Goal: Task Accomplishment & Management: Manage account settings

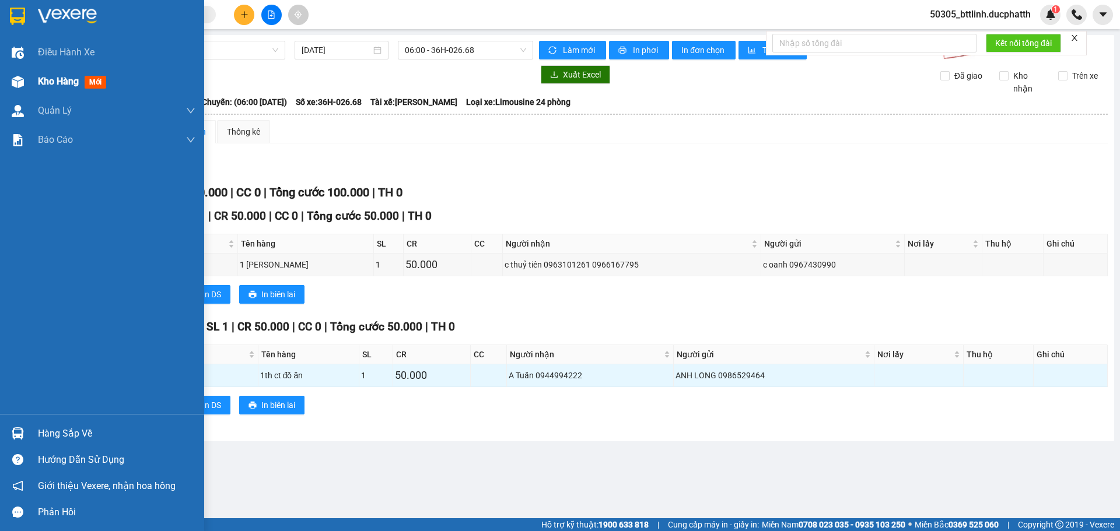
click at [52, 85] on span "Kho hàng" at bounding box center [58, 81] width 41 height 11
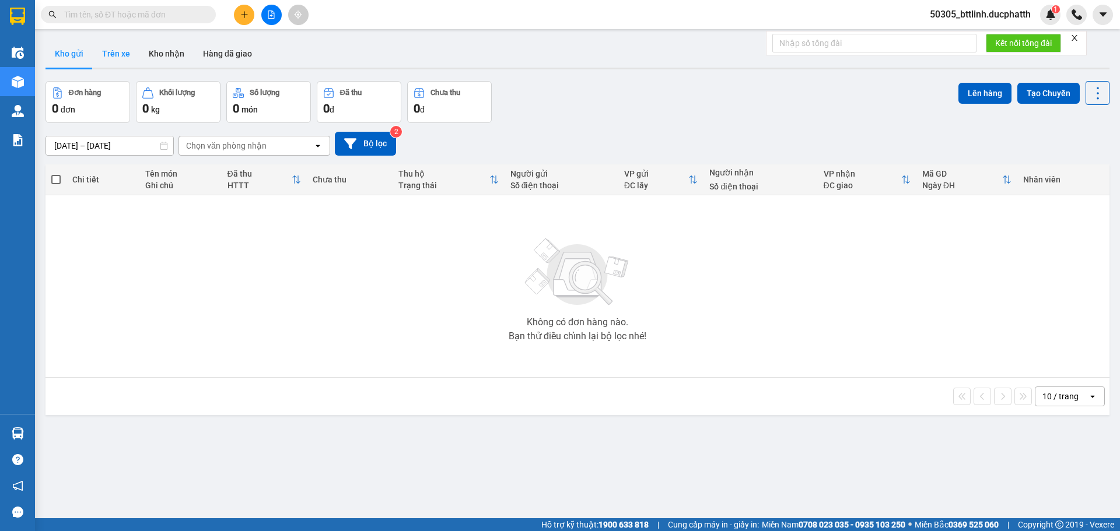
click at [117, 55] on button "Trên xe" at bounding box center [116, 54] width 47 height 28
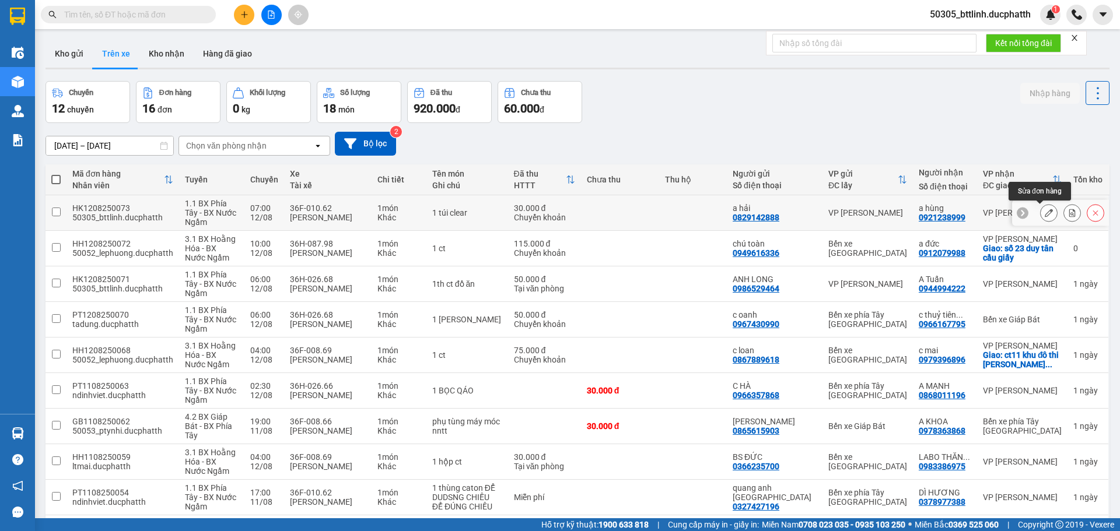
click at [1045, 215] on icon at bounding box center [1049, 213] width 8 height 8
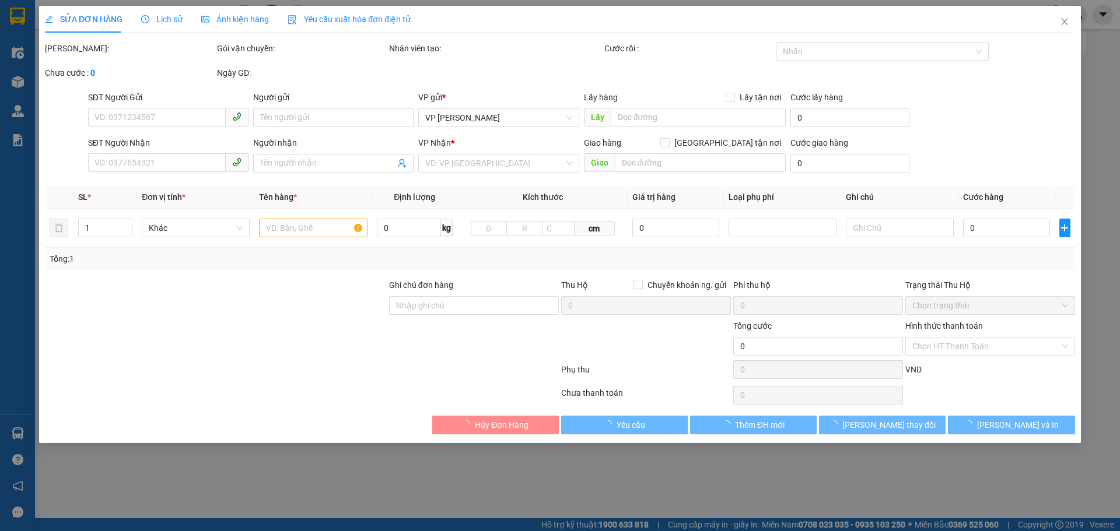
type input "0829142888"
type input "a hải"
type input "0921238999"
type input "a hùng"
type input "ck"
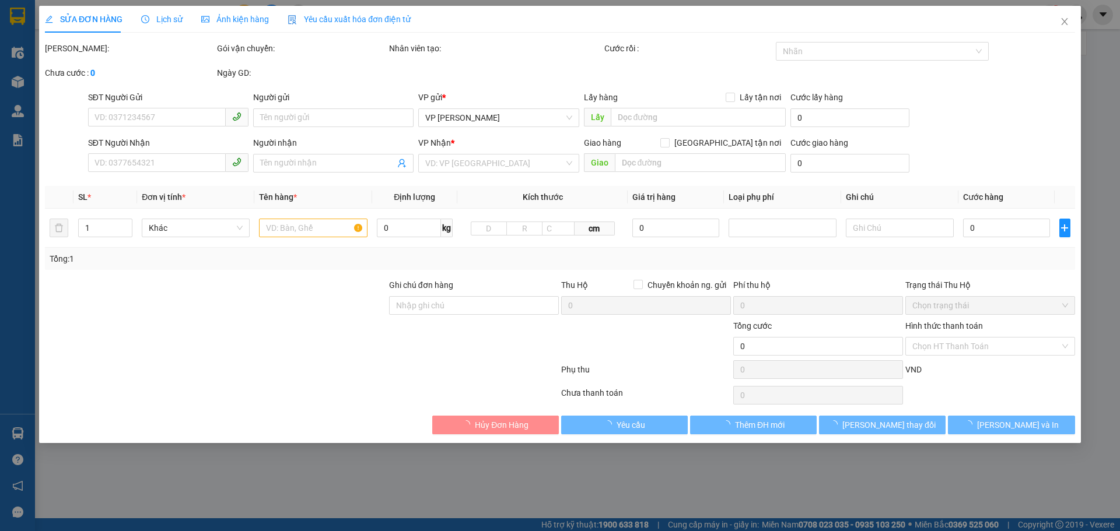
type input "30.000"
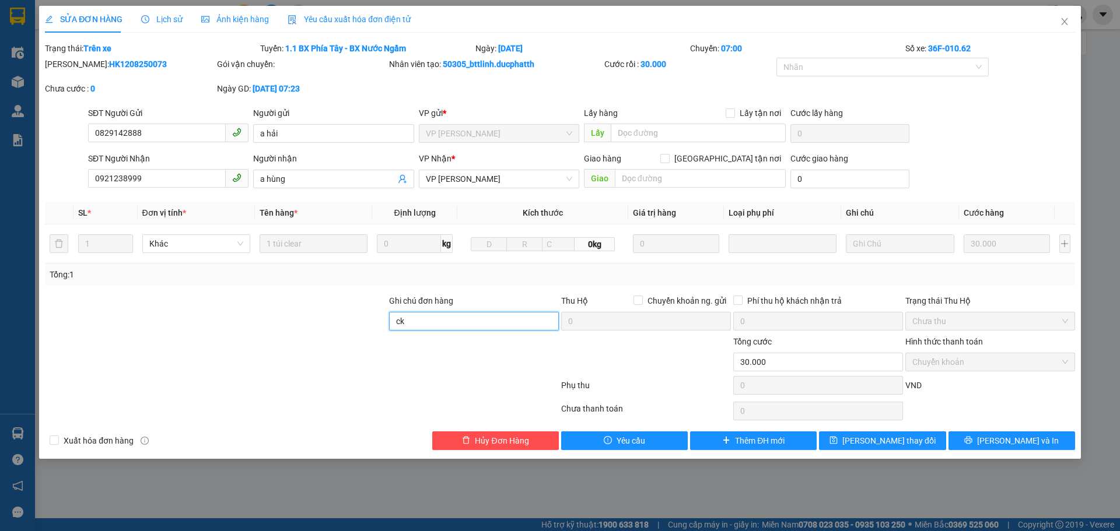
click at [465, 325] on input "ck" at bounding box center [474, 321] width 170 height 19
click at [405, 320] on input "ck 7h24 [DATE]" at bounding box center [474, 321] width 170 height 19
click at [465, 322] on input "ck 30k 7h24 [DATE]" at bounding box center [474, 321] width 170 height 19
type input "ck 30k 7h24 [DATE] -vtb cty"
click at [887, 441] on span "[PERSON_NAME] thay đổi" at bounding box center [888, 441] width 93 height 13
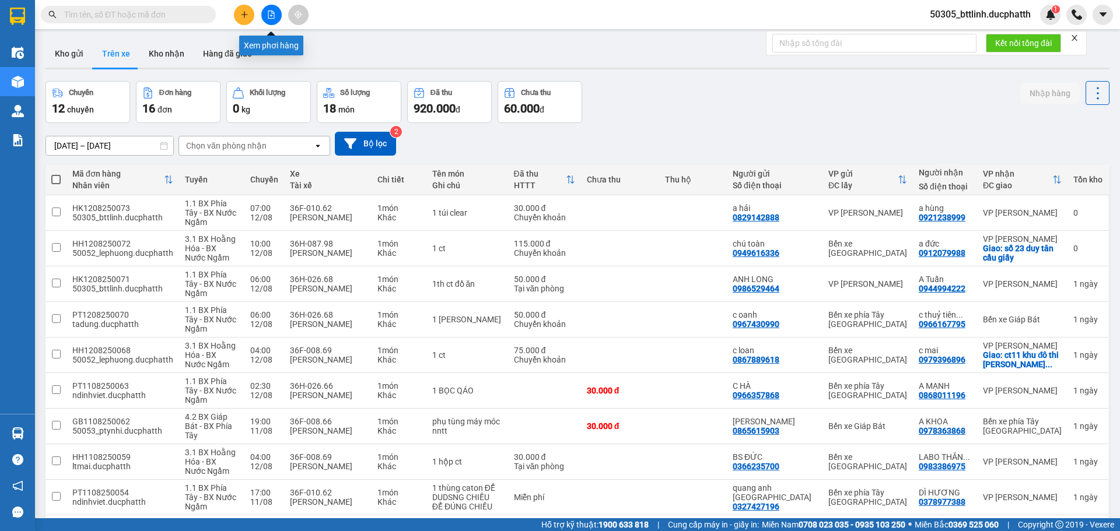
click at [268, 10] on icon "file-add" at bounding box center [271, 14] width 8 height 8
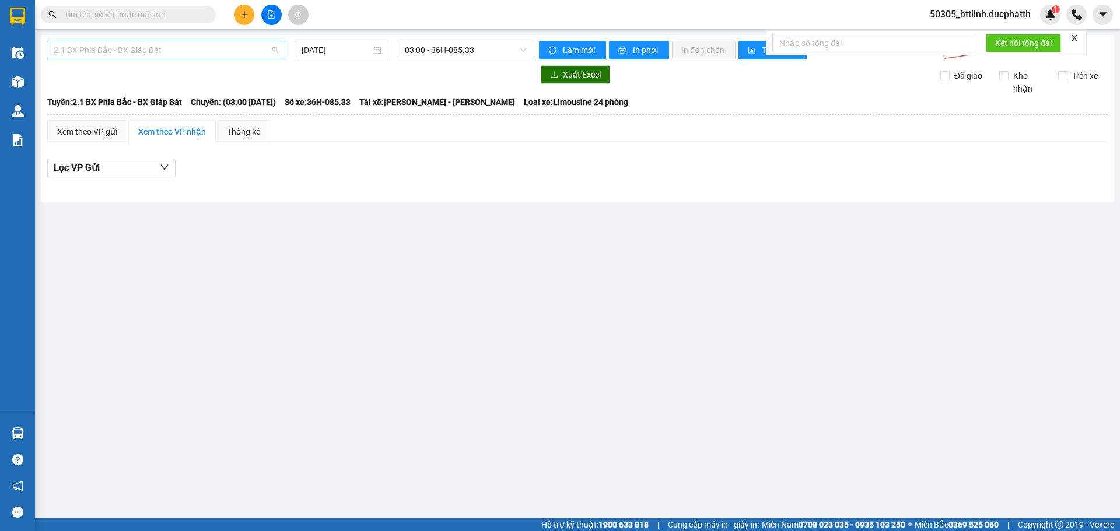
click at [216, 52] on span "2.1 BX Phía Bắc - BX Giáp Bát" at bounding box center [166, 49] width 225 height 17
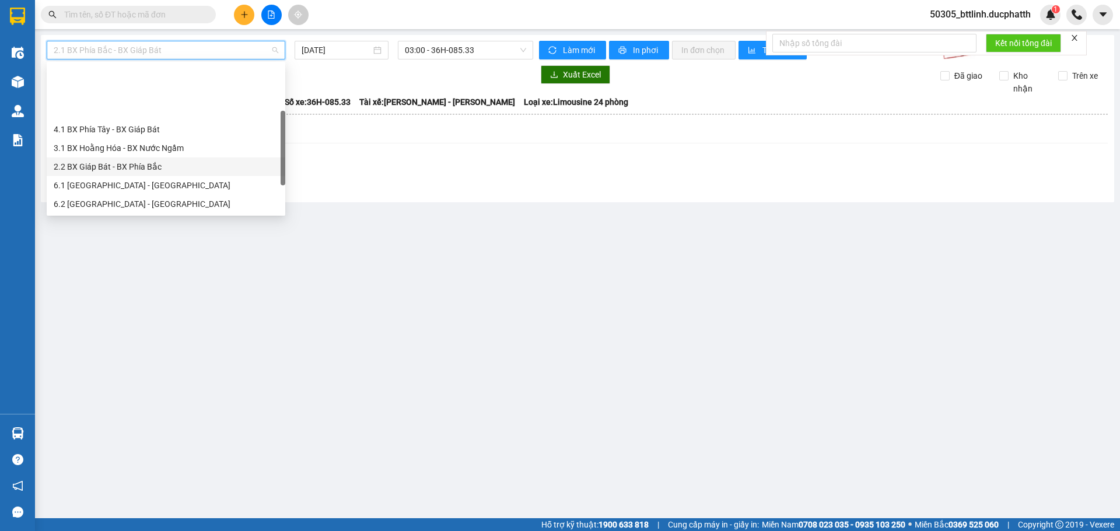
scroll to position [58, 0]
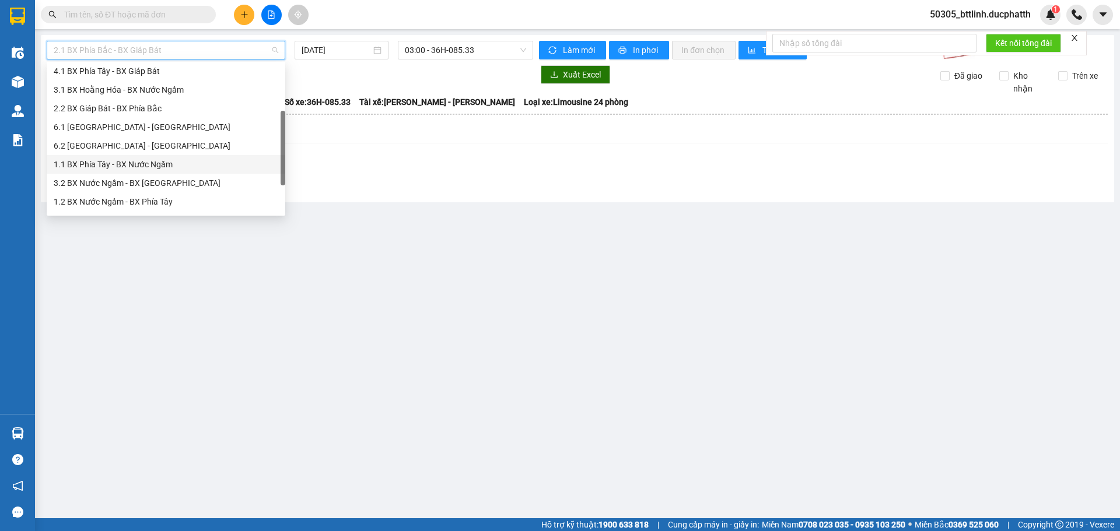
click at [173, 165] on div "1.1 BX Phía Tây - BX Nước Ngầm" at bounding box center [166, 164] width 225 height 13
type input "[DATE]"
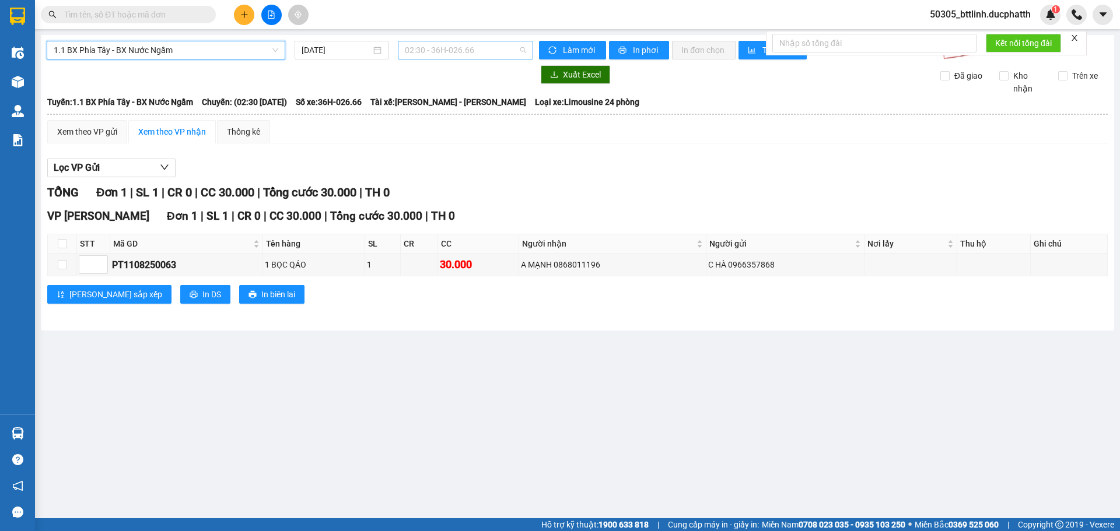
click at [482, 48] on span "02:30 - 36H-026.66" at bounding box center [465, 49] width 121 height 17
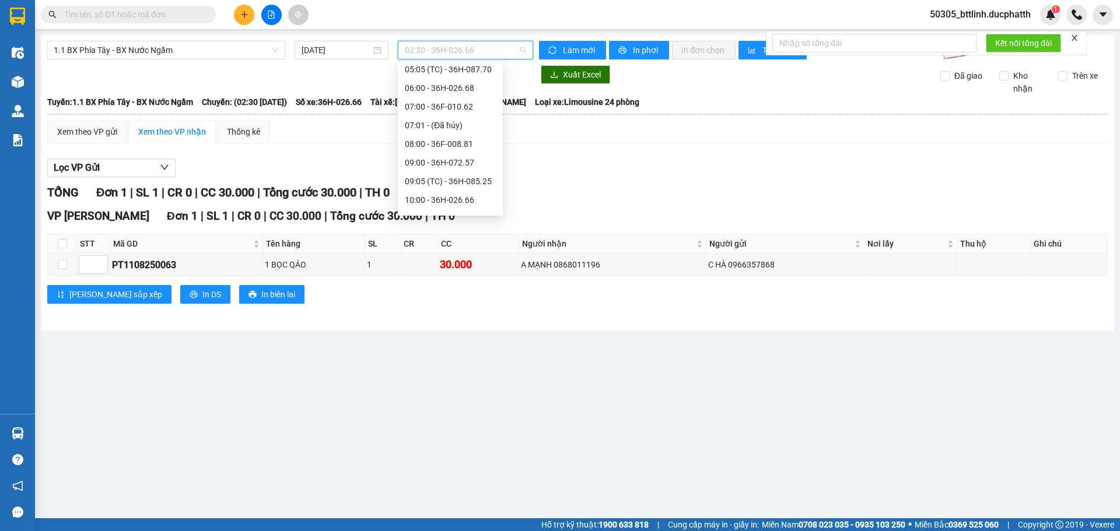
scroll to position [117, 0]
click at [449, 106] on div "07:00 - 36F-010.62" at bounding box center [450, 106] width 91 height 13
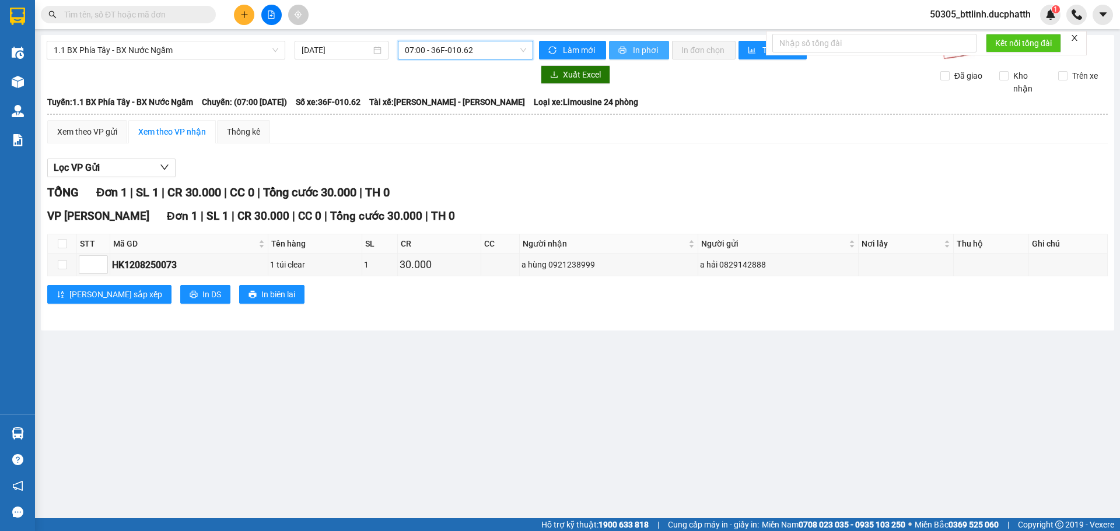
click at [646, 41] on button "In phơi" at bounding box center [639, 50] width 60 height 19
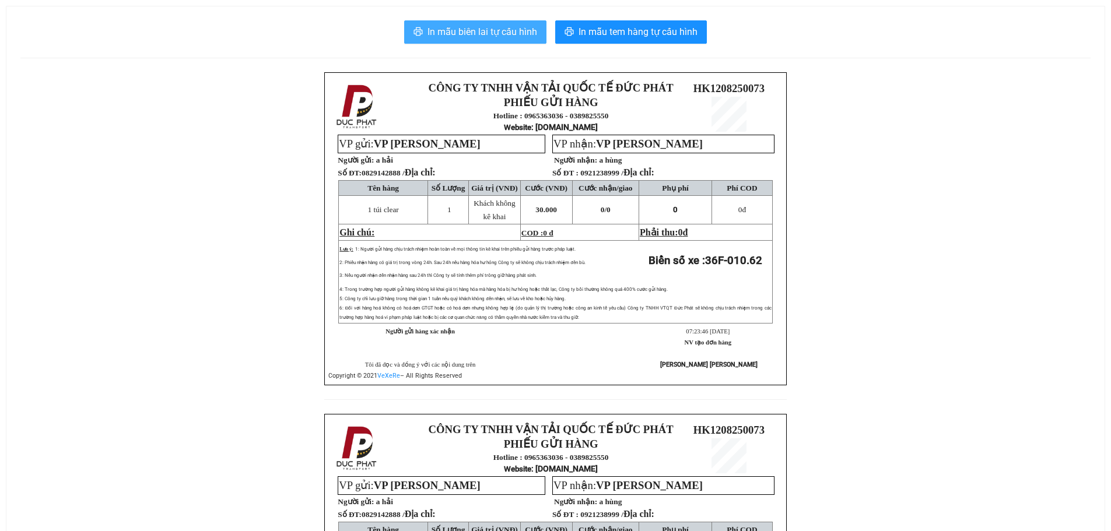
click at [507, 31] on span "In mẫu biên lai tự cấu hình" at bounding box center [483, 31] width 110 height 15
